Goal: Information Seeking & Learning: Learn about a topic

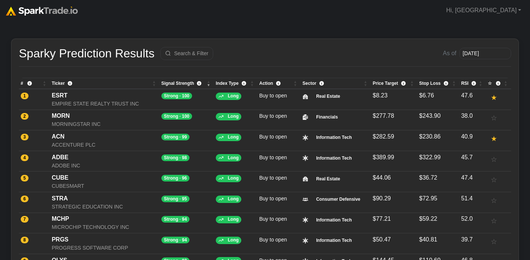
click at [62, 7] on img at bounding box center [42, 11] width 72 height 9
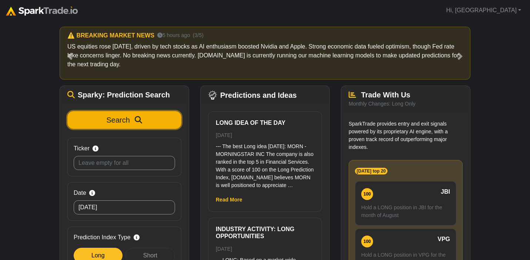
click at [136, 123] on icon "submit" at bounding box center [138, 119] width 7 height 7
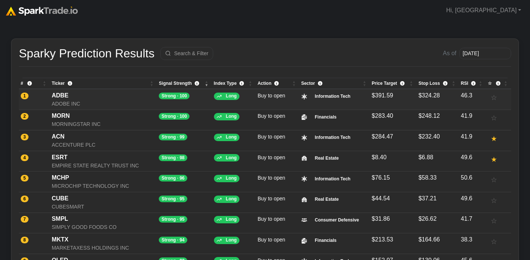
click at [227, 97] on span "Long" at bounding box center [231, 95] width 11 height 5
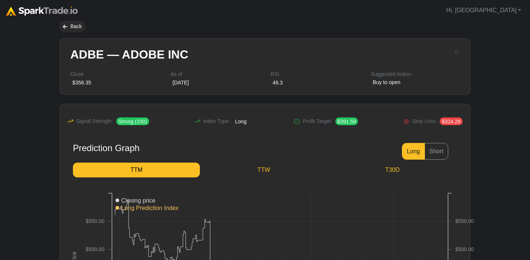
click at [189, 81] on div "[DATE]" at bounding box center [180, 83] width 20 height 8
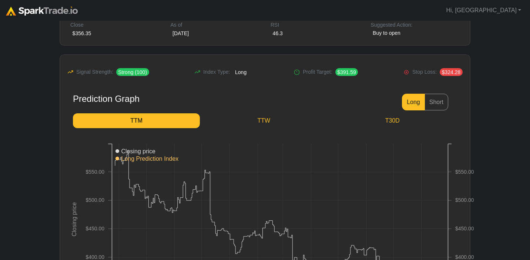
scroll to position [49, 0]
click at [276, 118] on link "TTW" at bounding box center [264, 121] width 128 height 15
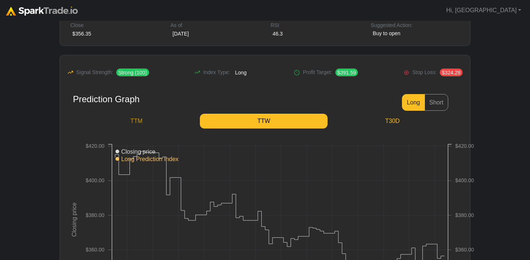
click at [156, 127] on link "TTM" at bounding box center [136, 121] width 127 height 15
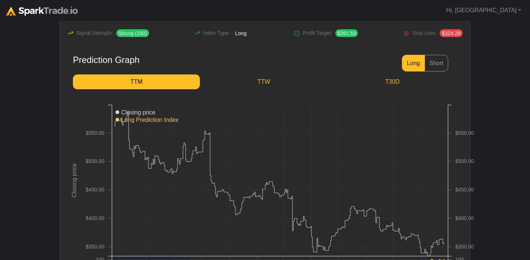
scroll to position [87, 0]
